Goal: Task Accomplishment & Management: Manage account settings

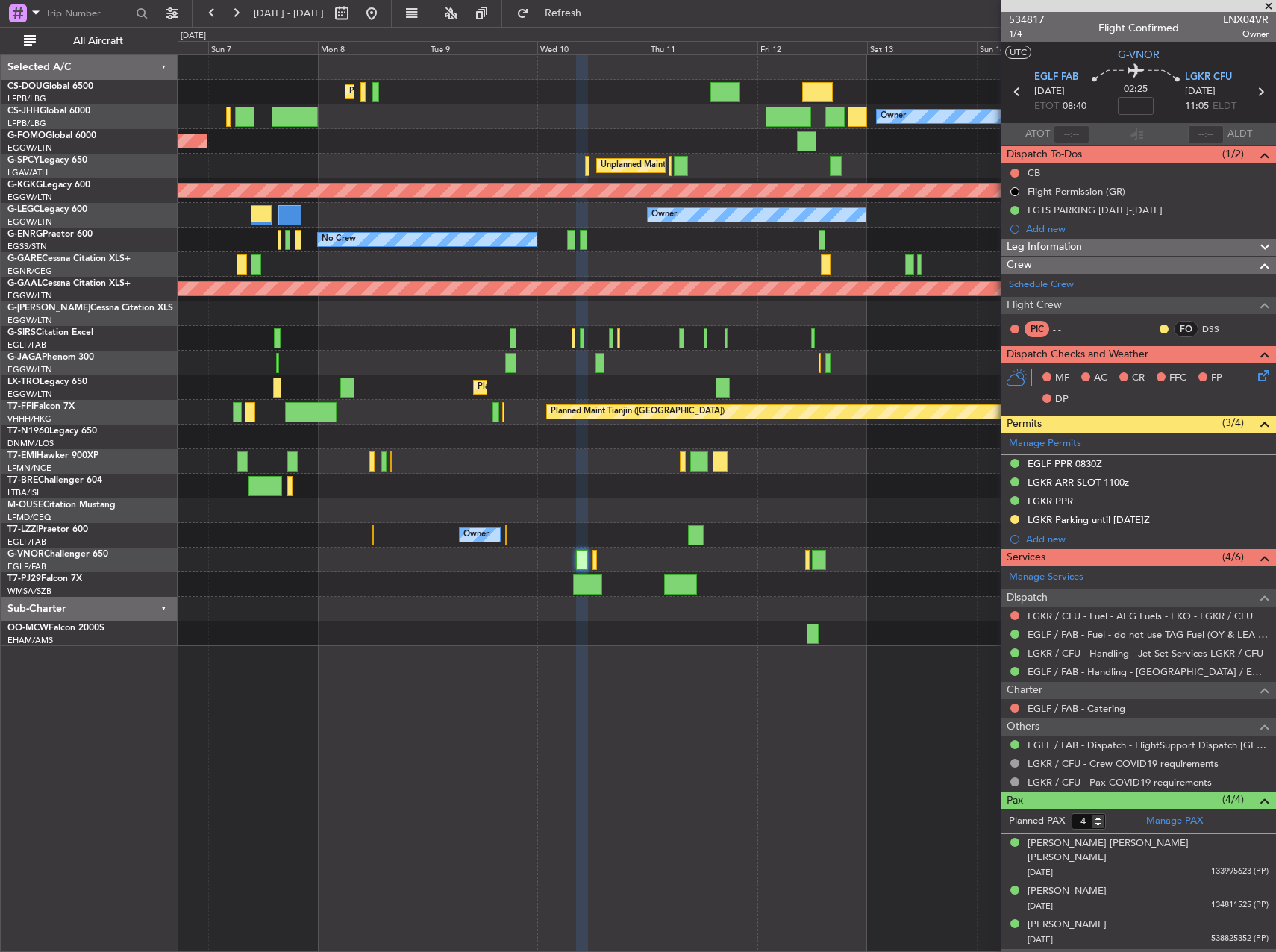
click at [367, 245] on div "No Crew" at bounding box center [726, 240] width 1098 height 24
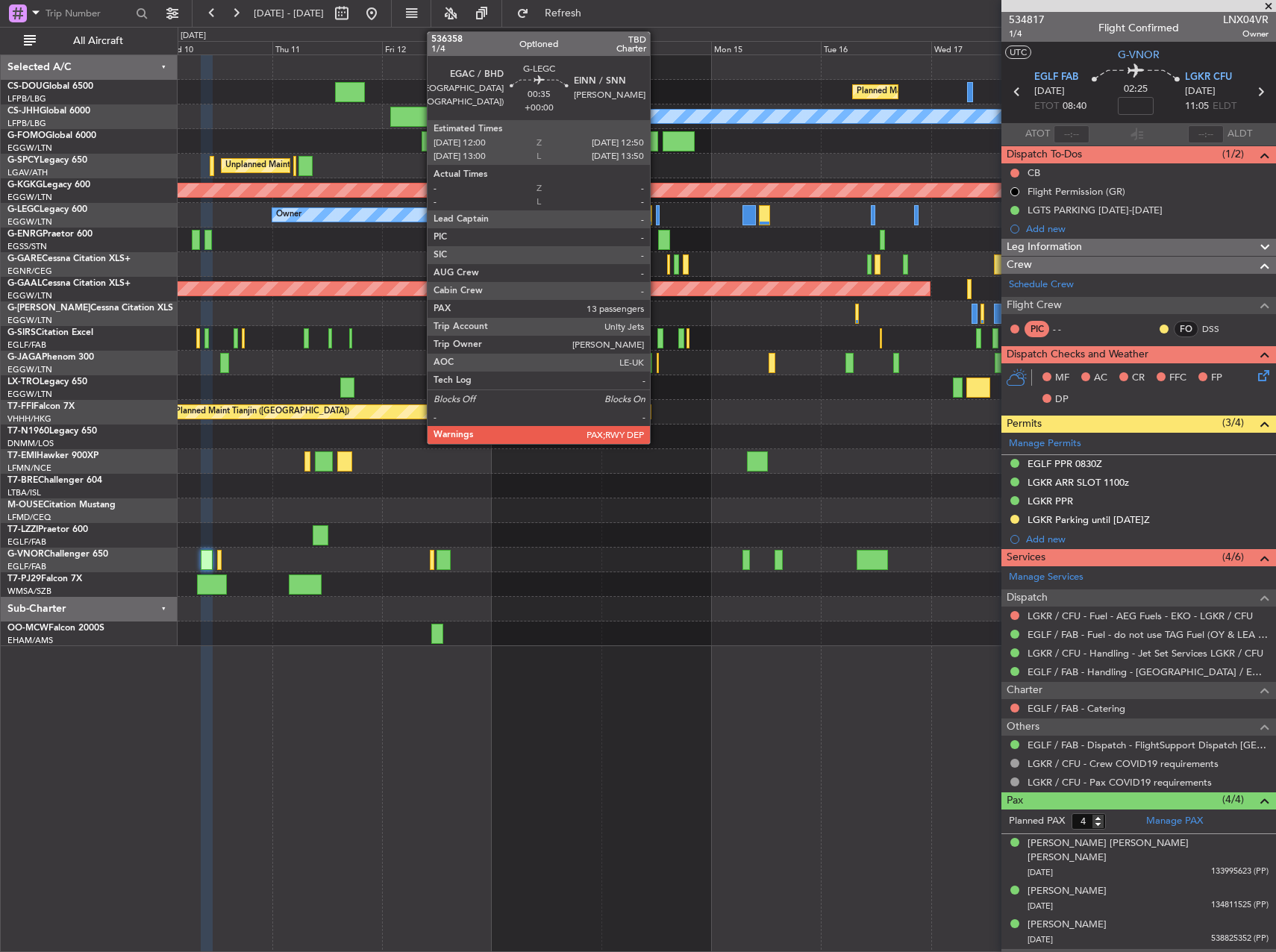
click at [657, 217] on div at bounding box center [659, 215] width 5 height 20
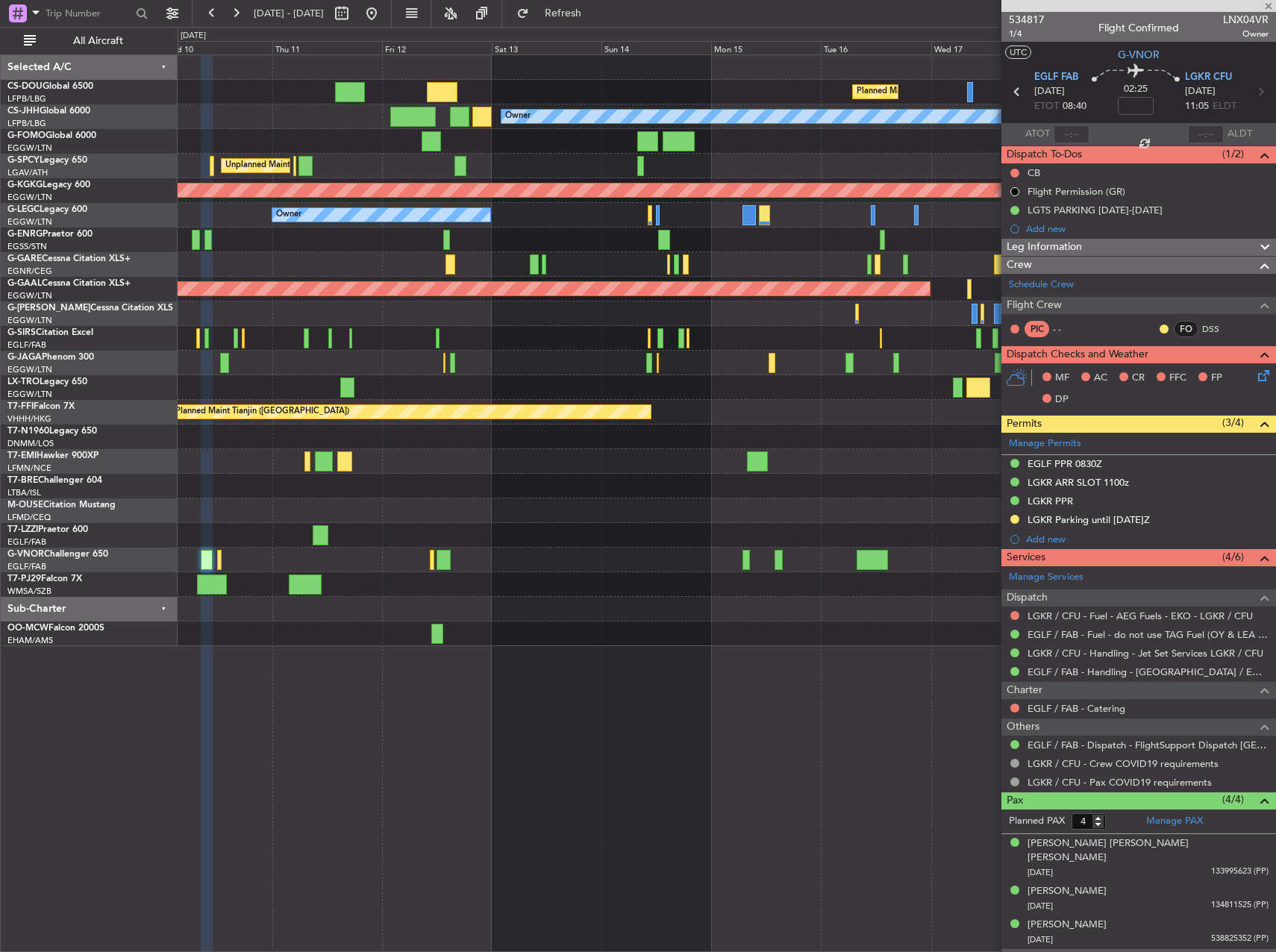
type input "13"
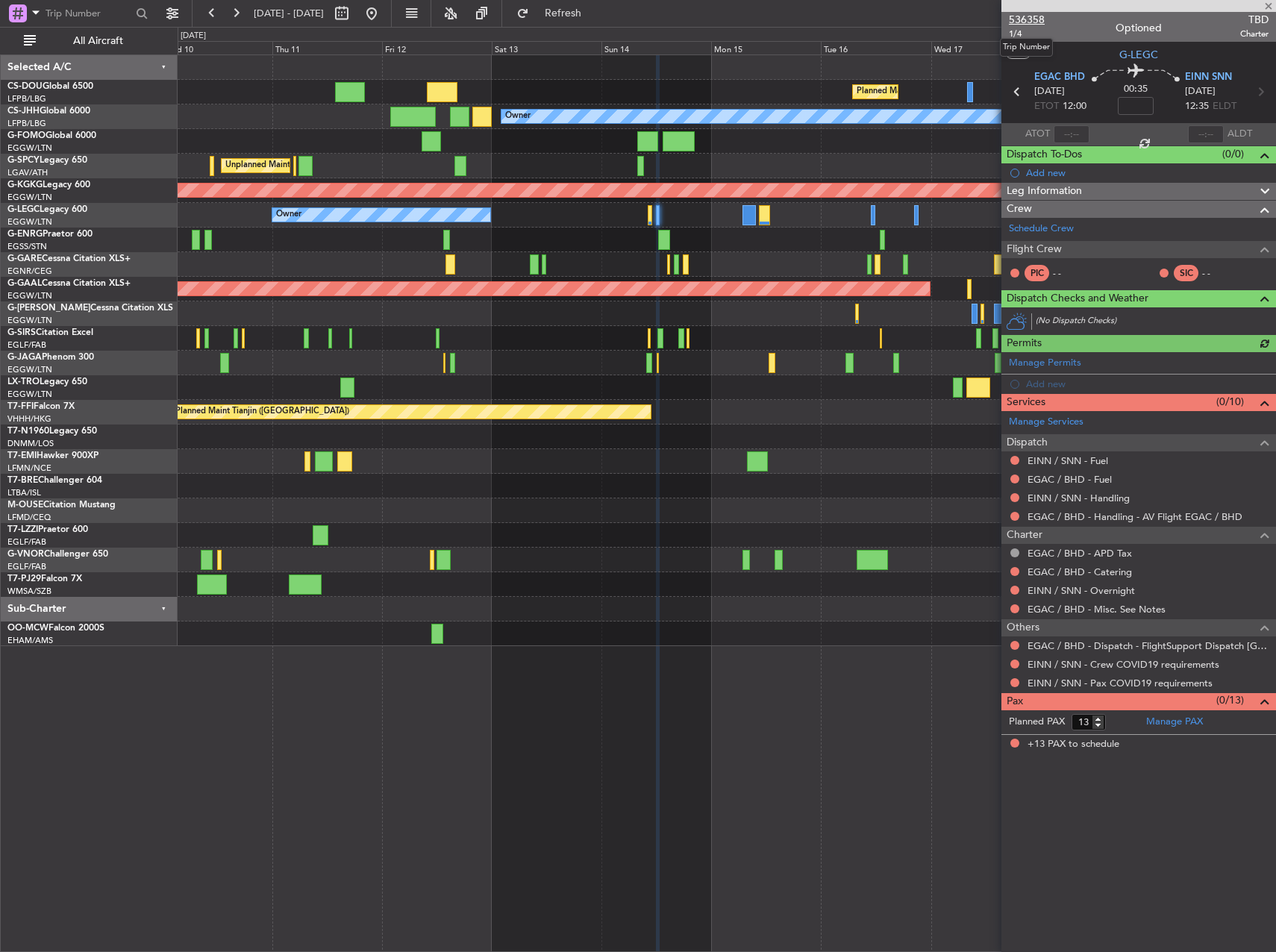
click at [1033, 21] on span "536358" at bounding box center [1027, 19] width 36 height 15
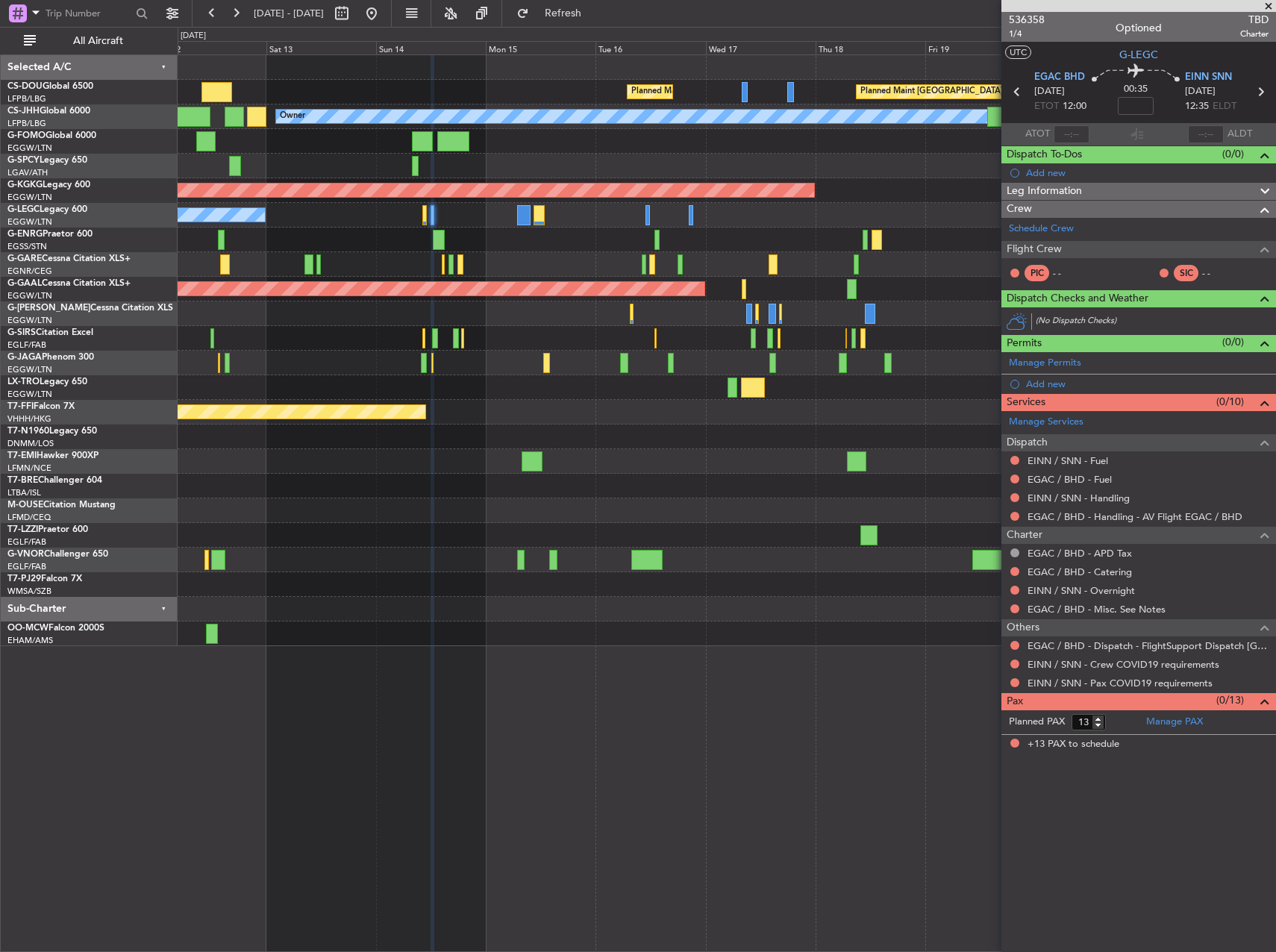
click at [488, 234] on div "Planned Maint [GEOGRAPHIC_DATA] ([GEOGRAPHIC_DATA]) Planned Maint [GEOGRAPHIC_D…" at bounding box center [726, 350] width 1098 height 591
click at [384, 19] on button at bounding box center [372, 14] width 24 height 24
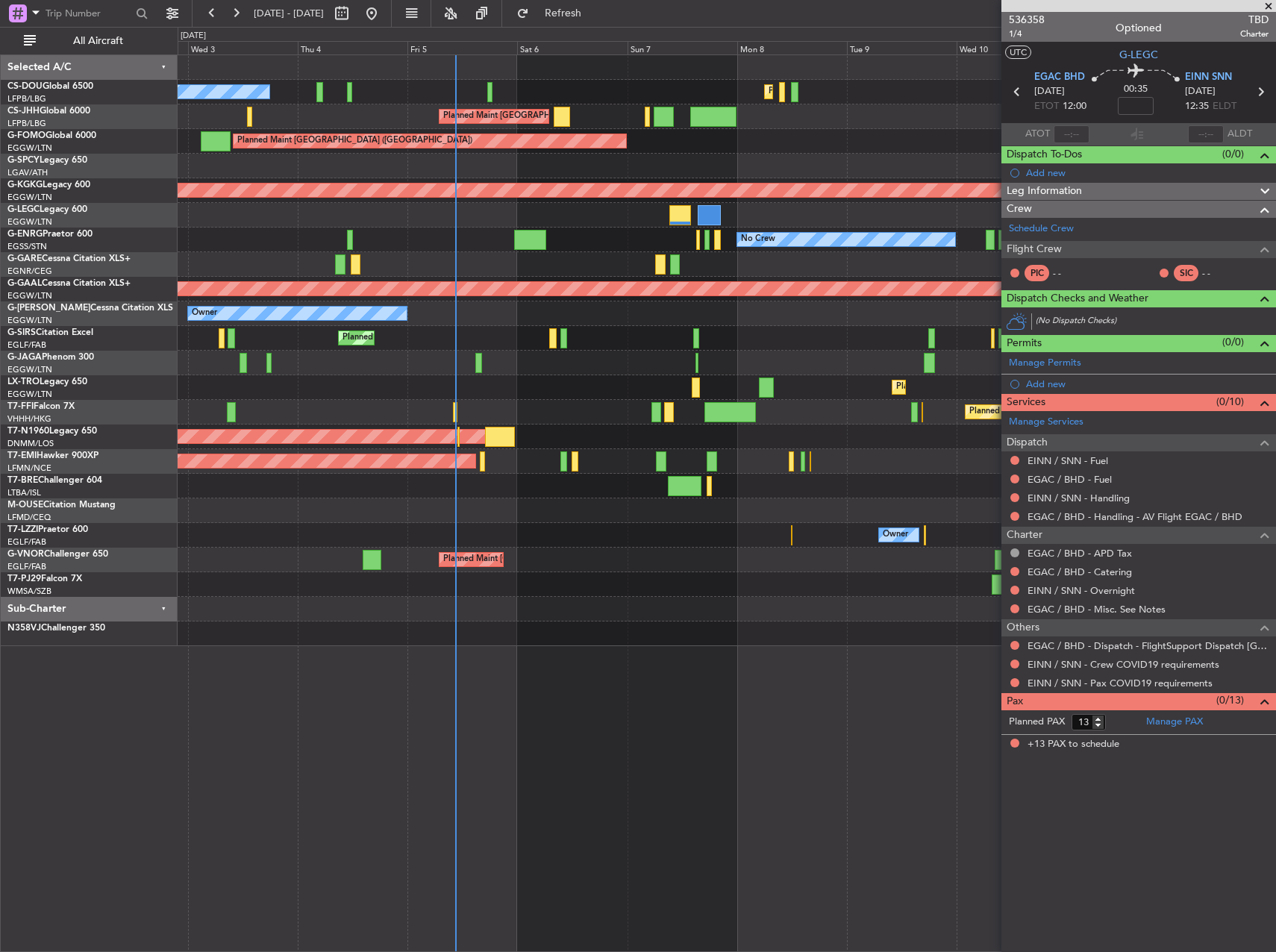
click at [514, 247] on div at bounding box center [529, 239] width 32 height 20
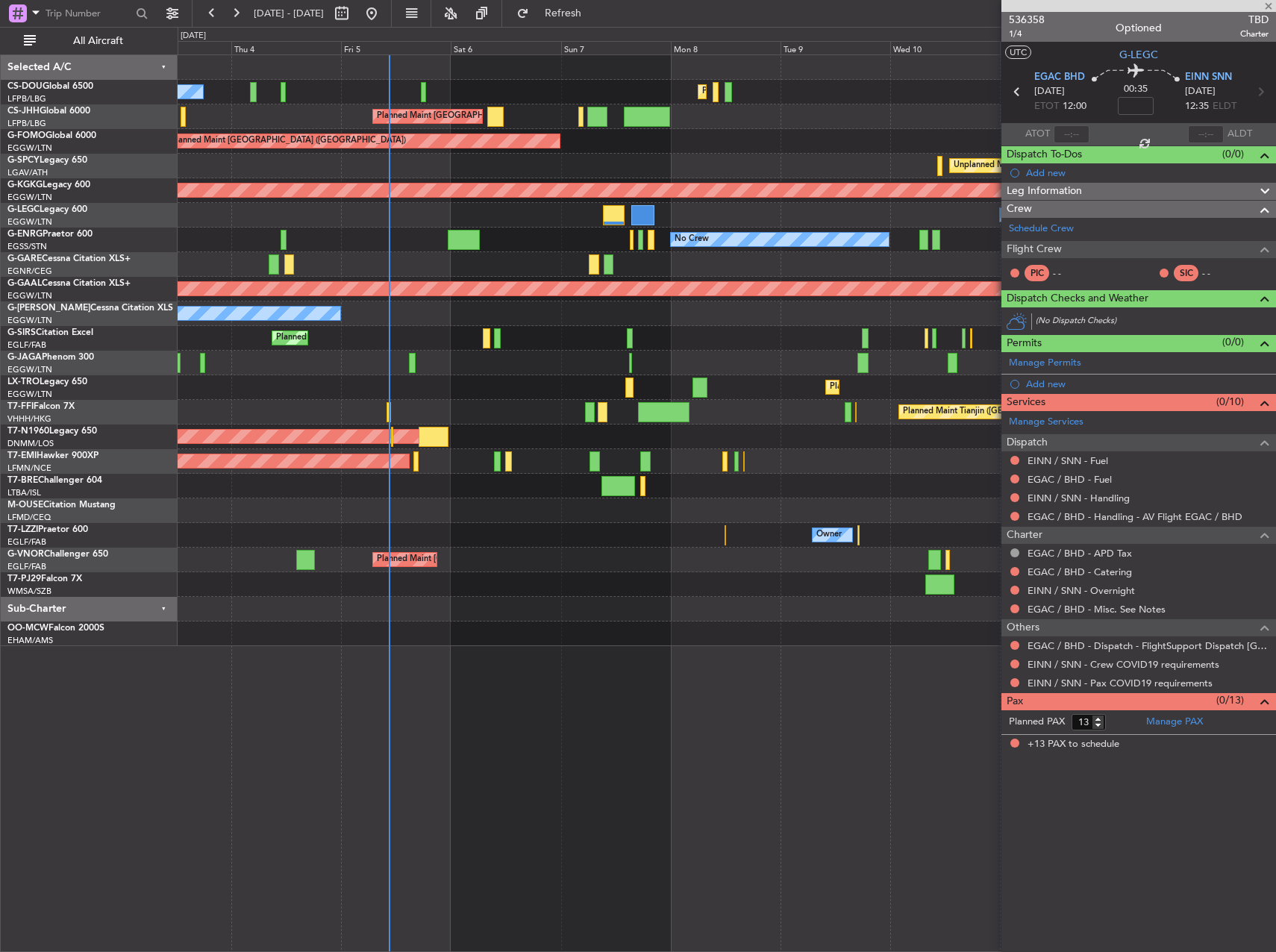
type input "-00:35"
type input "2"
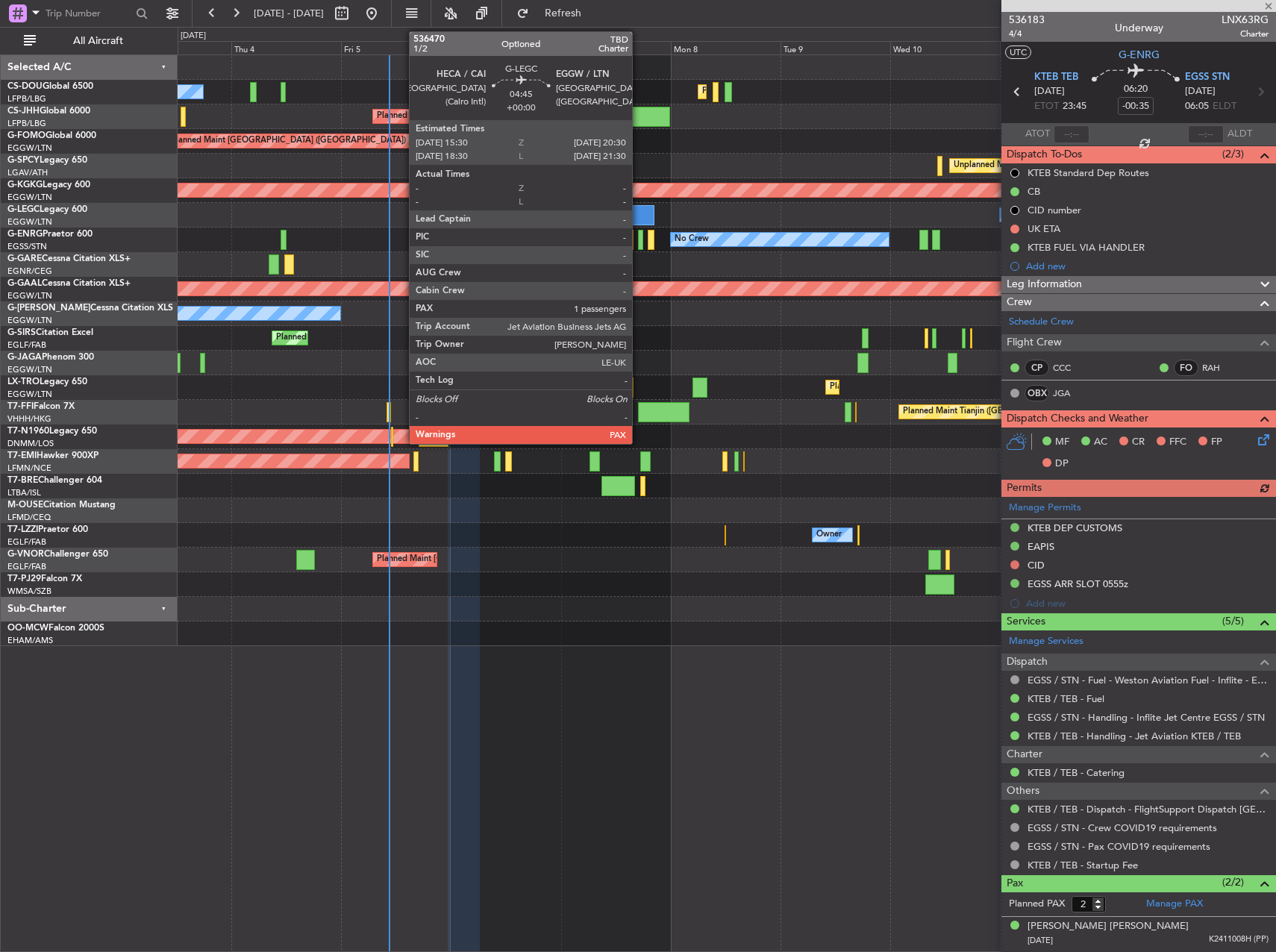
click at [639, 216] on div at bounding box center [642, 215] width 23 height 20
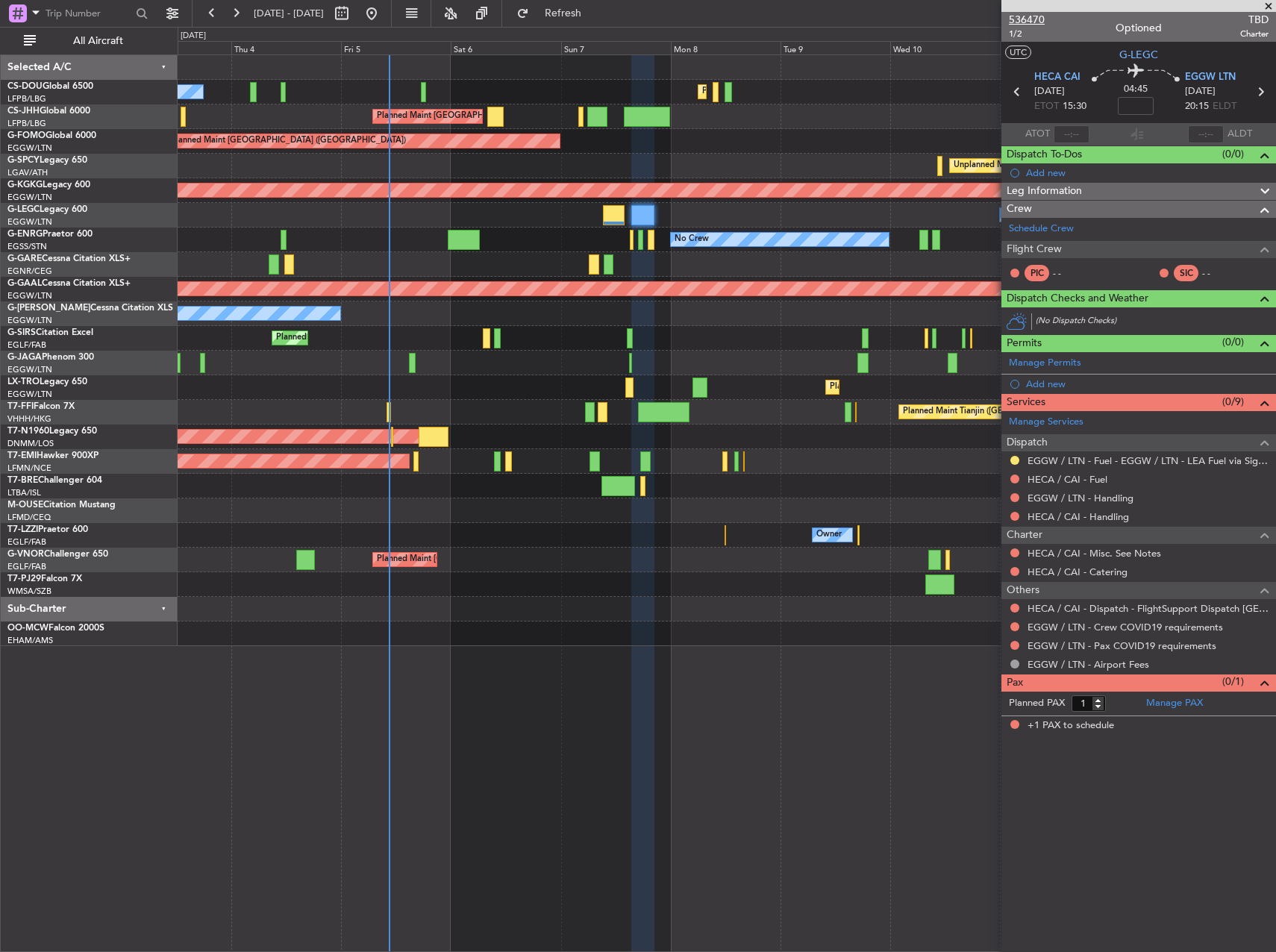
click at [1033, 17] on span "536470" at bounding box center [1027, 19] width 36 height 15
click at [595, 11] on span "Refresh" at bounding box center [563, 13] width 63 height 11
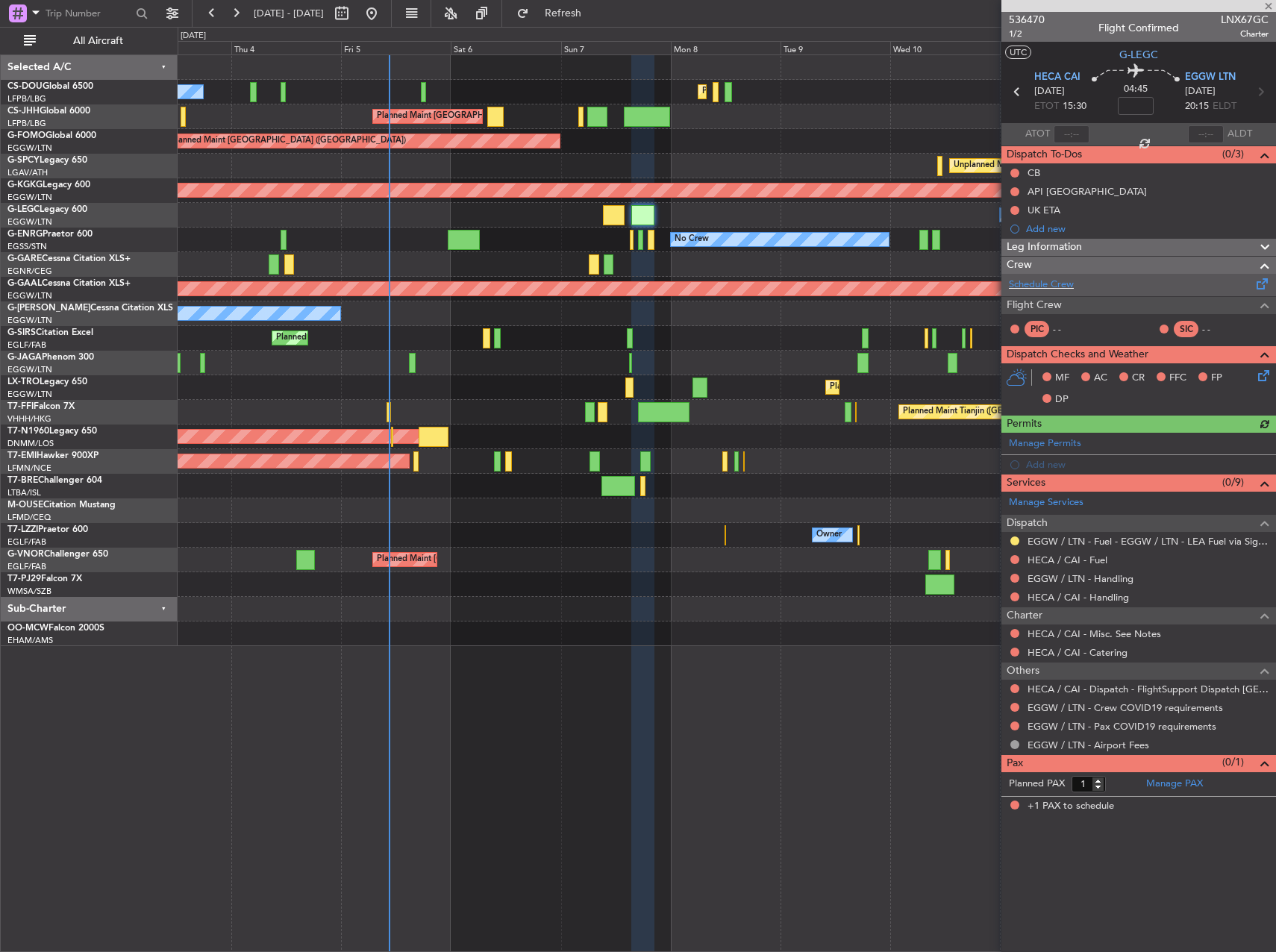
click at [1080, 293] on div "Schedule Crew" at bounding box center [1139, 285] width 275 height 23
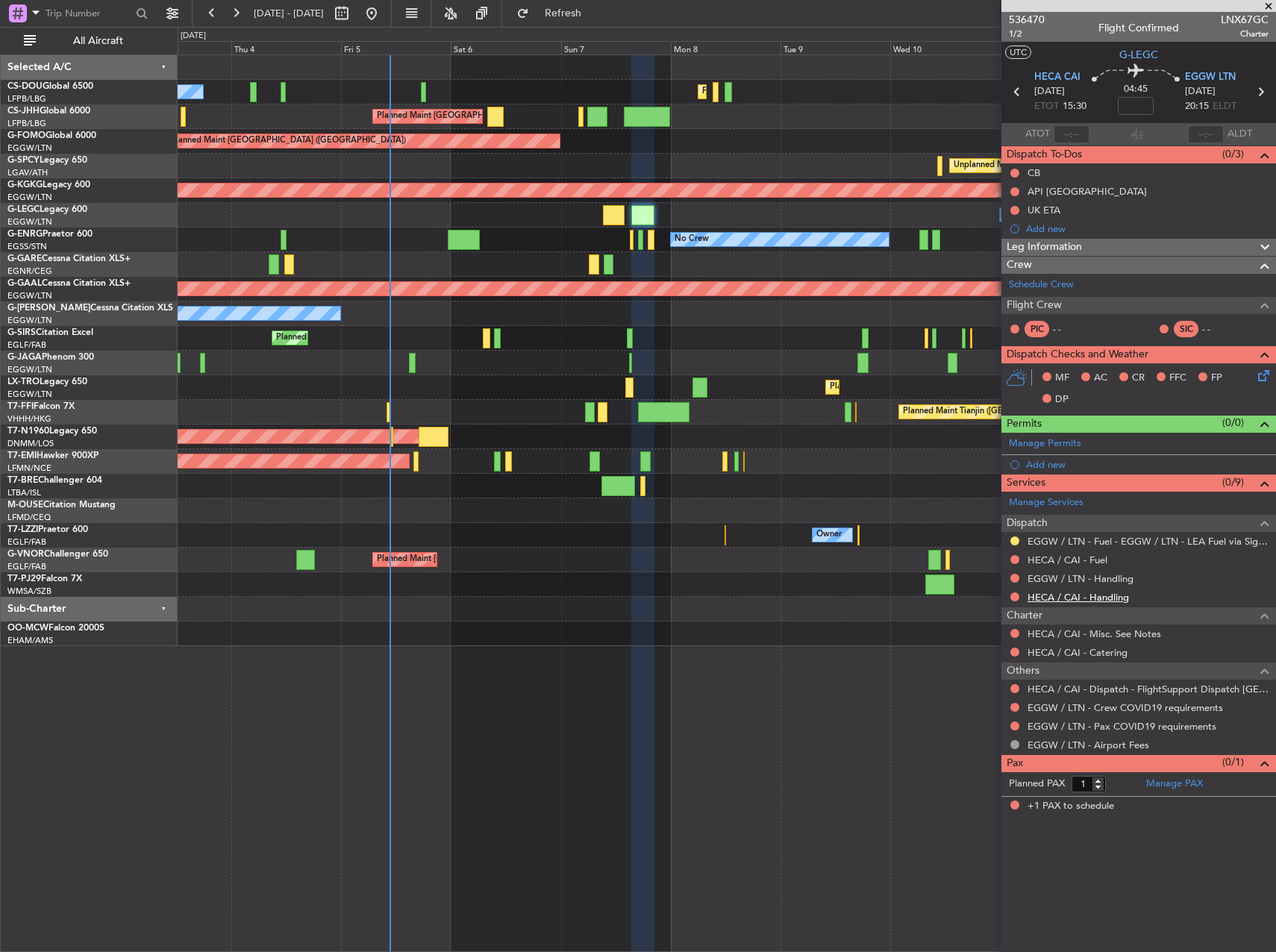
click at [1055, 597] on link "HECA / CAI - Handling" at bounding box center [1079, 597] width 102 height 13
click at [1082, 572] on link "EGGW / LTN - Handling" at bounding box center [1080, 579] width 106 height 13
click at [1083, 558] on link "HECA / CAI - Fuel" at bounding box center [1068, 560] width 80 height 13
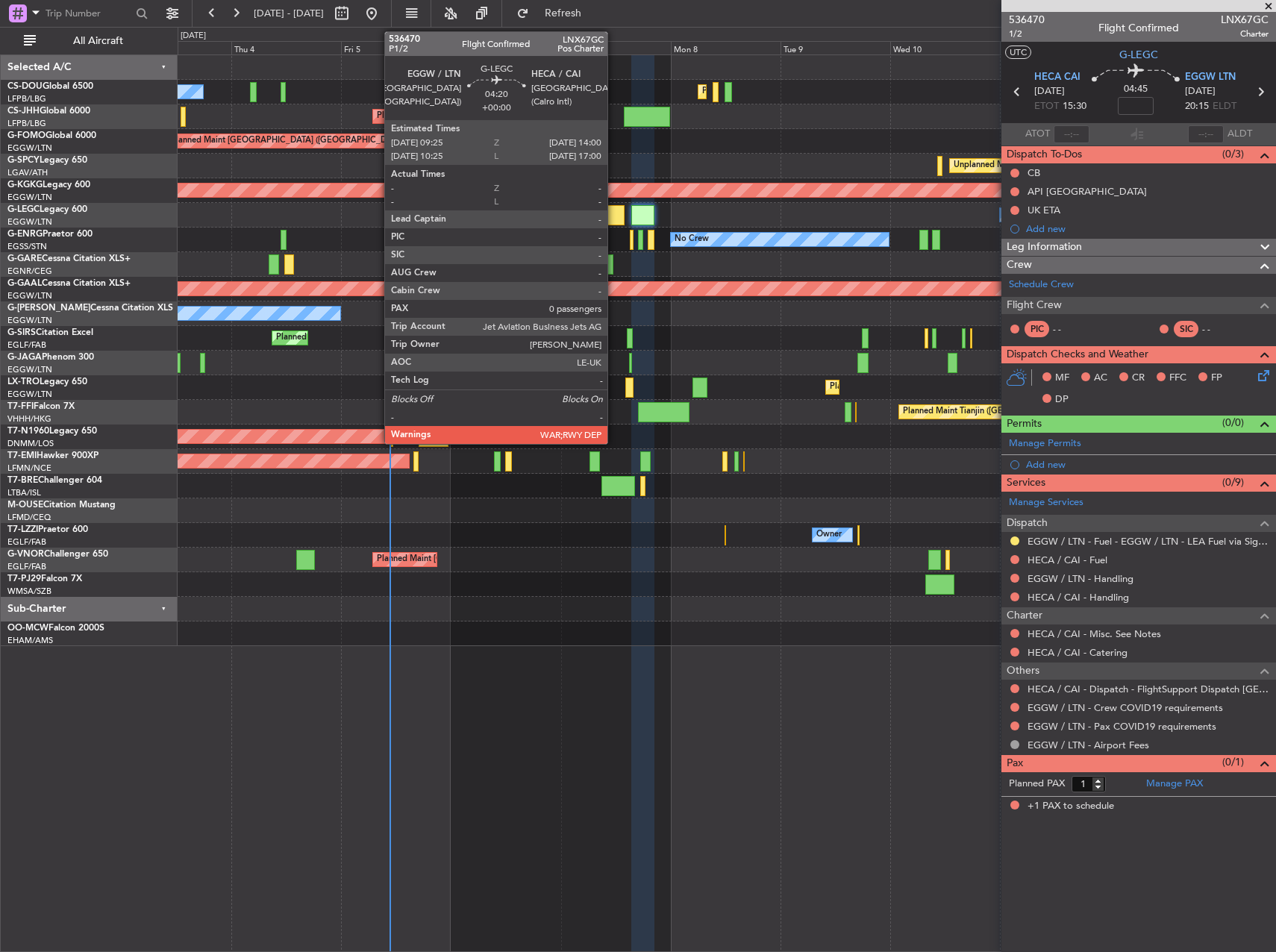
click at [614, 220] on div at bounding box center [613, 215] width 22 height 20
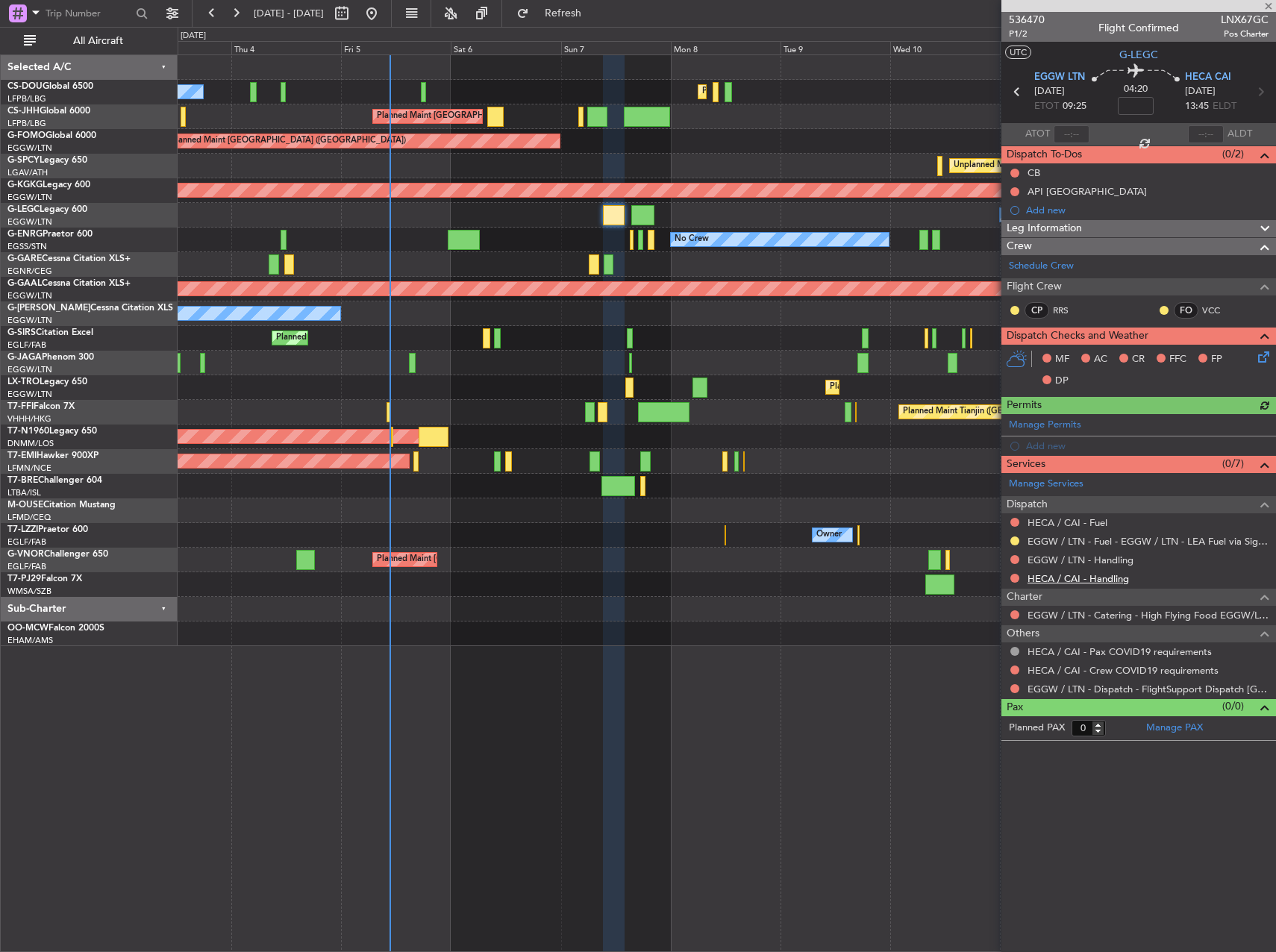
click at [1076, 580] on link "HECA / CAI - Handling" at bounding box center [1079, 579] width 102 height 13
click at [1080, 558] on link "EGGW / LTN - Handling" at bounding box center [1080, 560] width 106 height 13
click at [1074, 519] on link "HECA / CAI - Fuel" at bounding box center [1068, 523] width 80 height 13
click at [578, 18] on button "Refresh" at bounding box center [554, 14] width 90 height 24
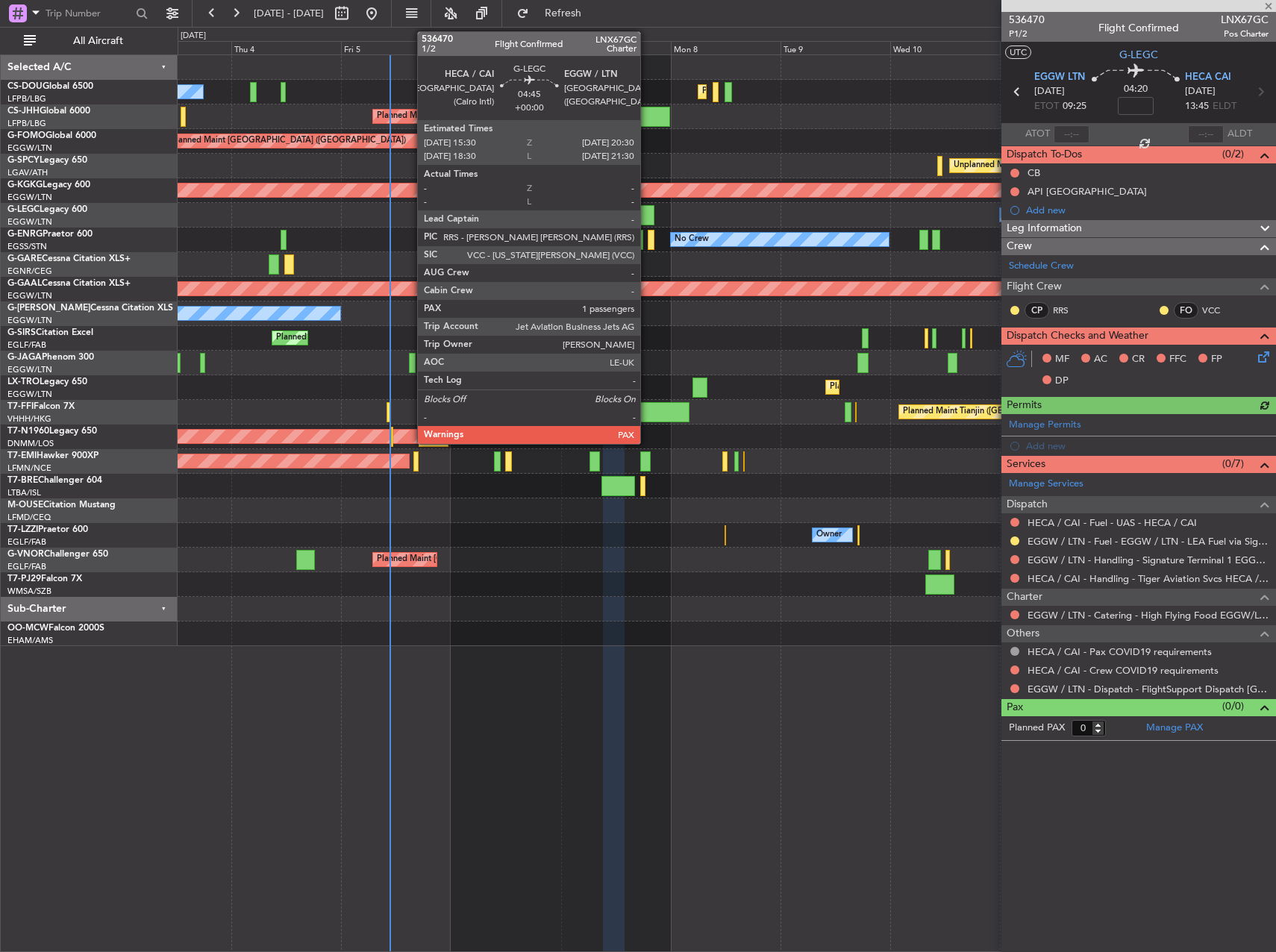
click at [643, 214] on div at bounding box center [642, 215] width 23 height 20
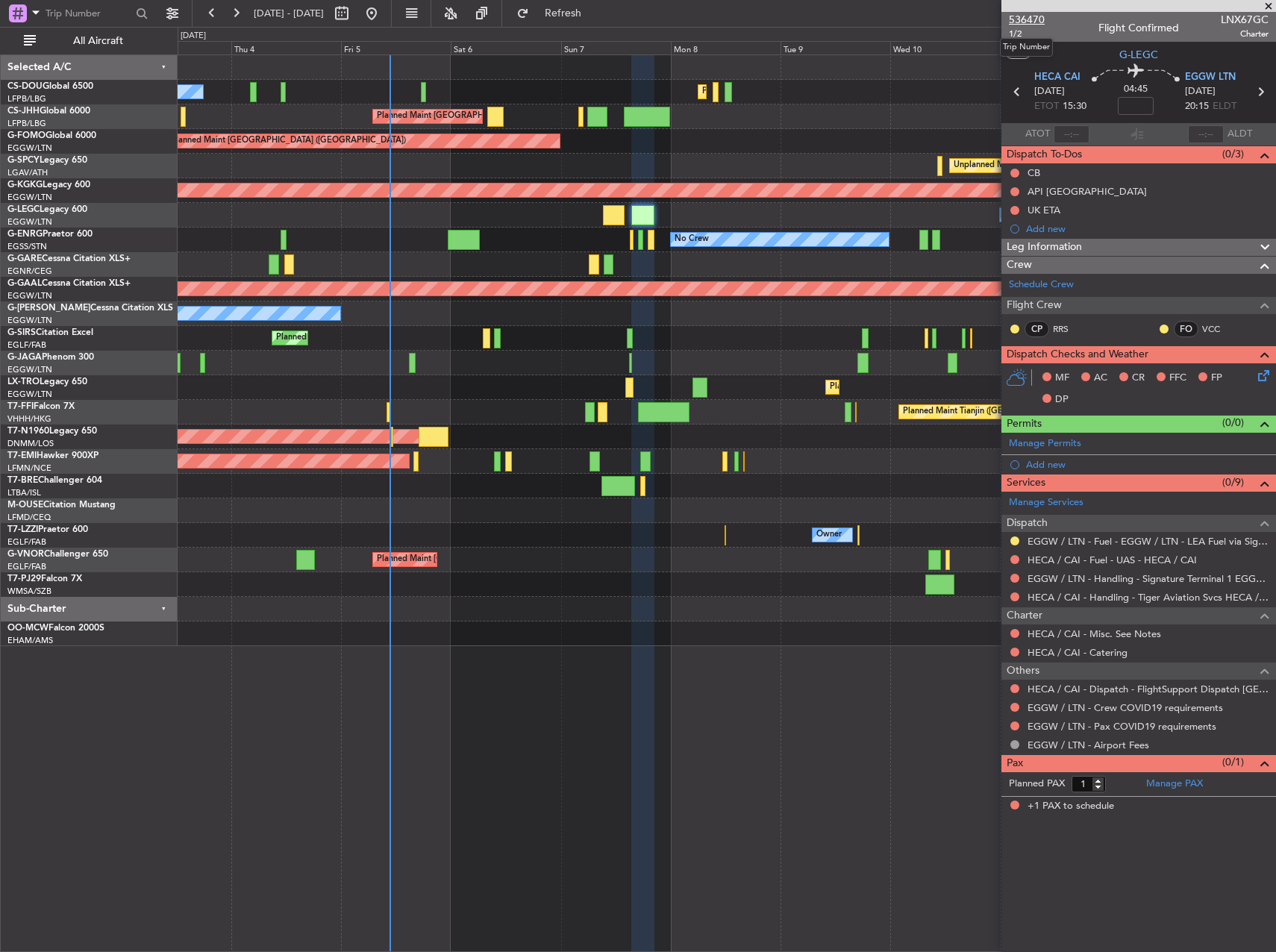
click at [1028, 19] on span "536470" at bounding box center [1027, 19] width 36 height 15
click at [595, 17] on span "Refresh" at bounding box center [563, 13] width 63 height 11
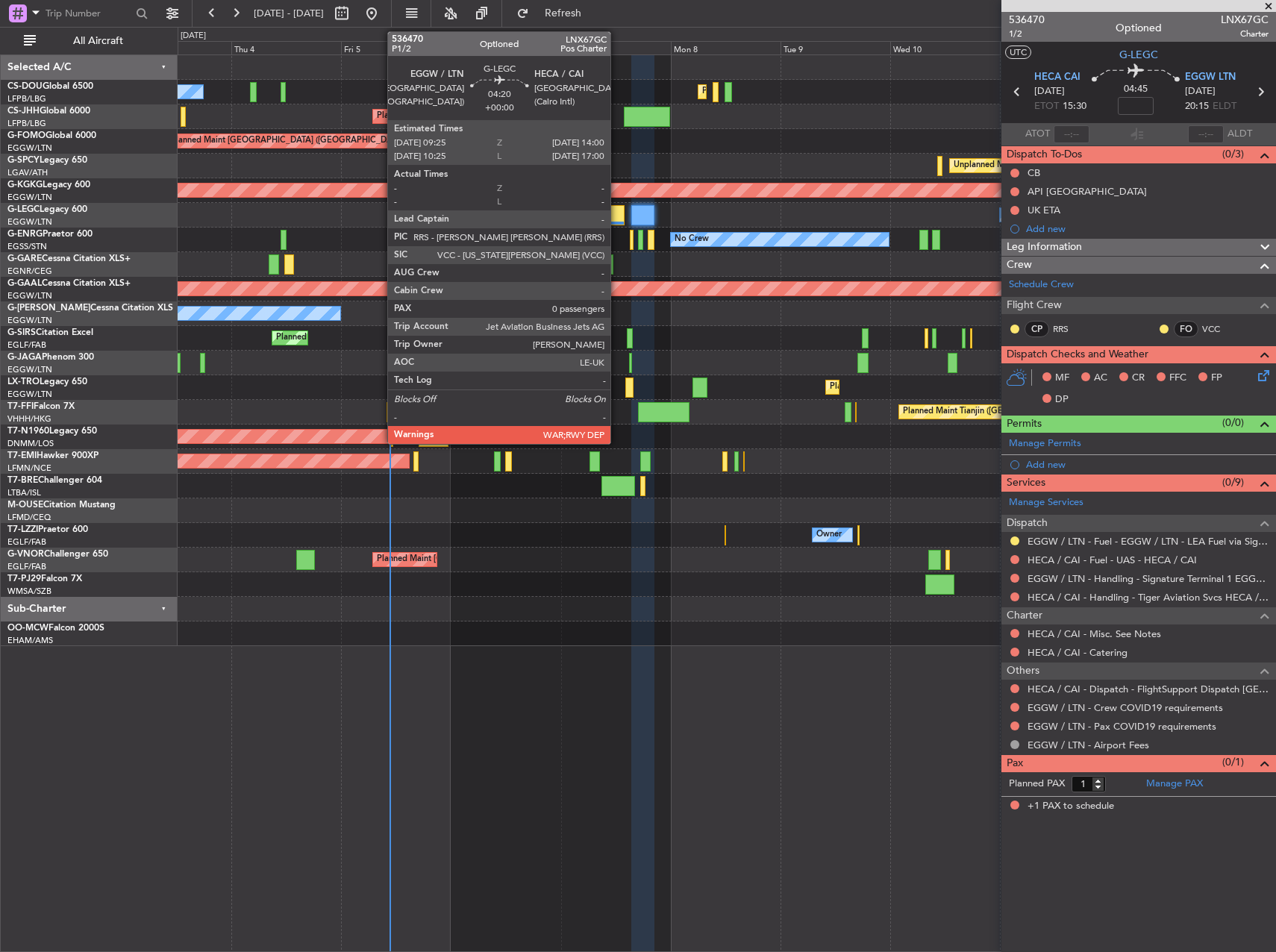
click at [617, 218] on div at bounding box center [613, 215] width 22 height 20
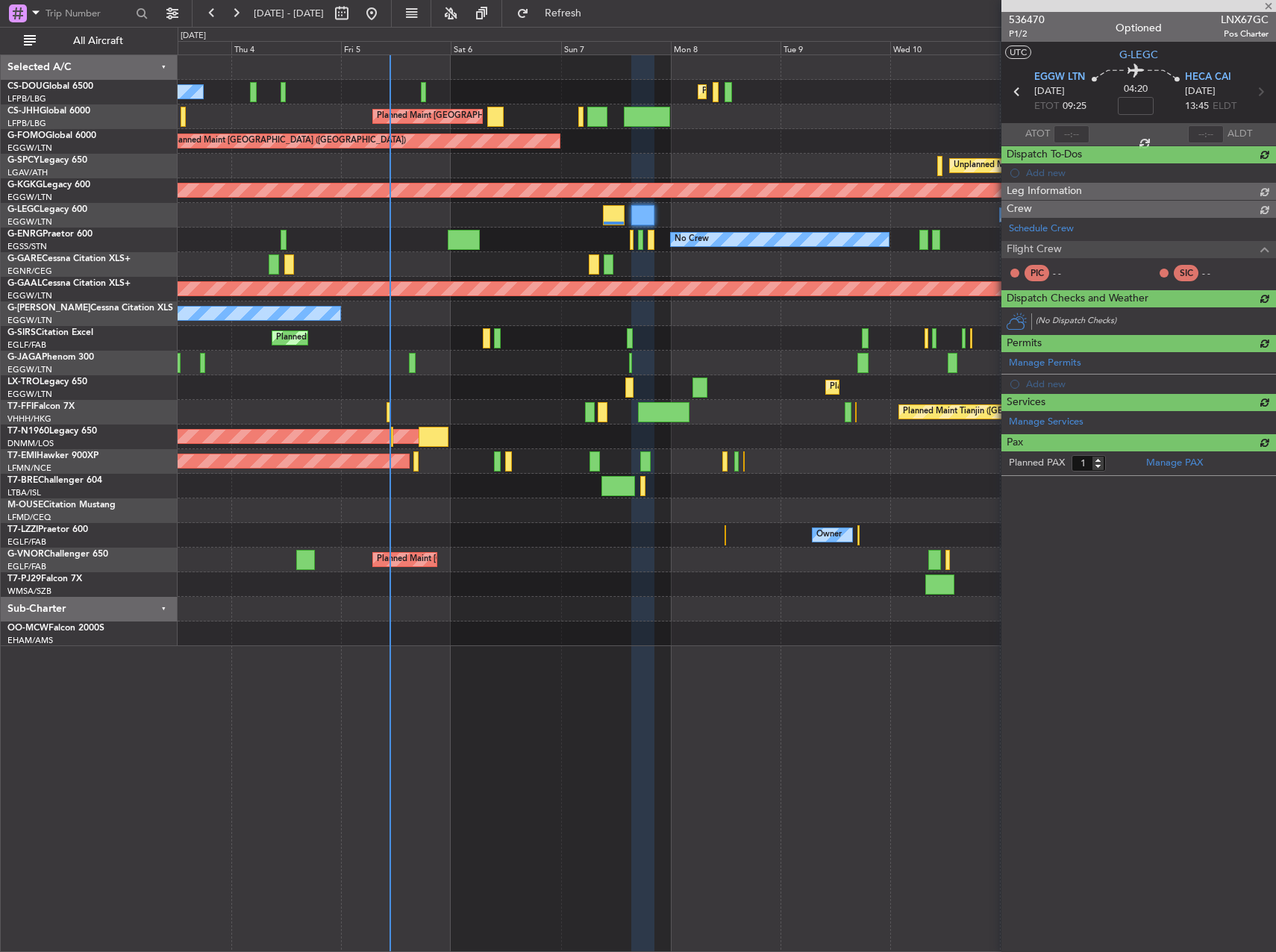
type input "0"
